Goal: Find specific page/section: Find specific page/section

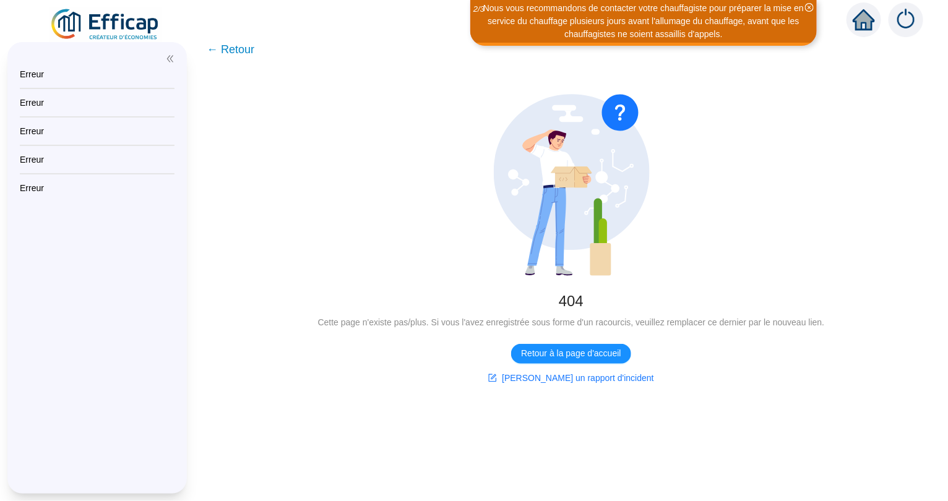
click at [859, 22] on icon "home" at bounding box center [864, 19] width 22 height 17
